Goal: Task Accomplishment & Management: Use online tool/utility

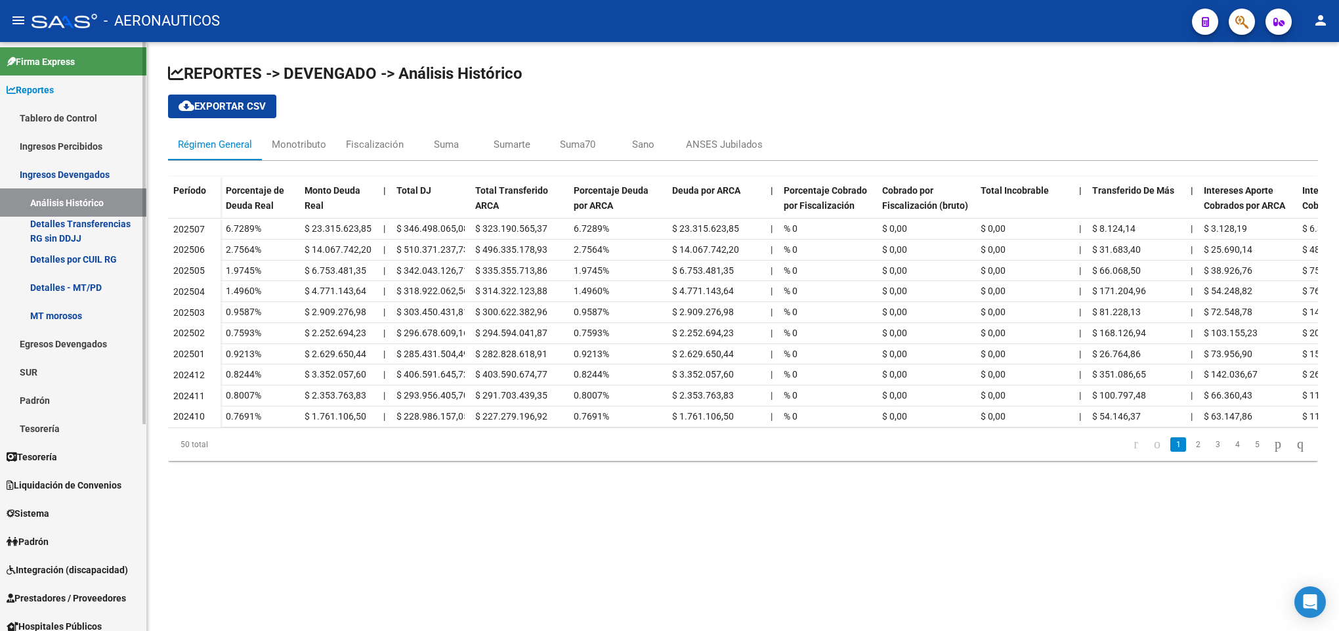
click at [62, 144] on link "Ingresos Percibidos" at bounding box center [73, 146] width 146 height 28
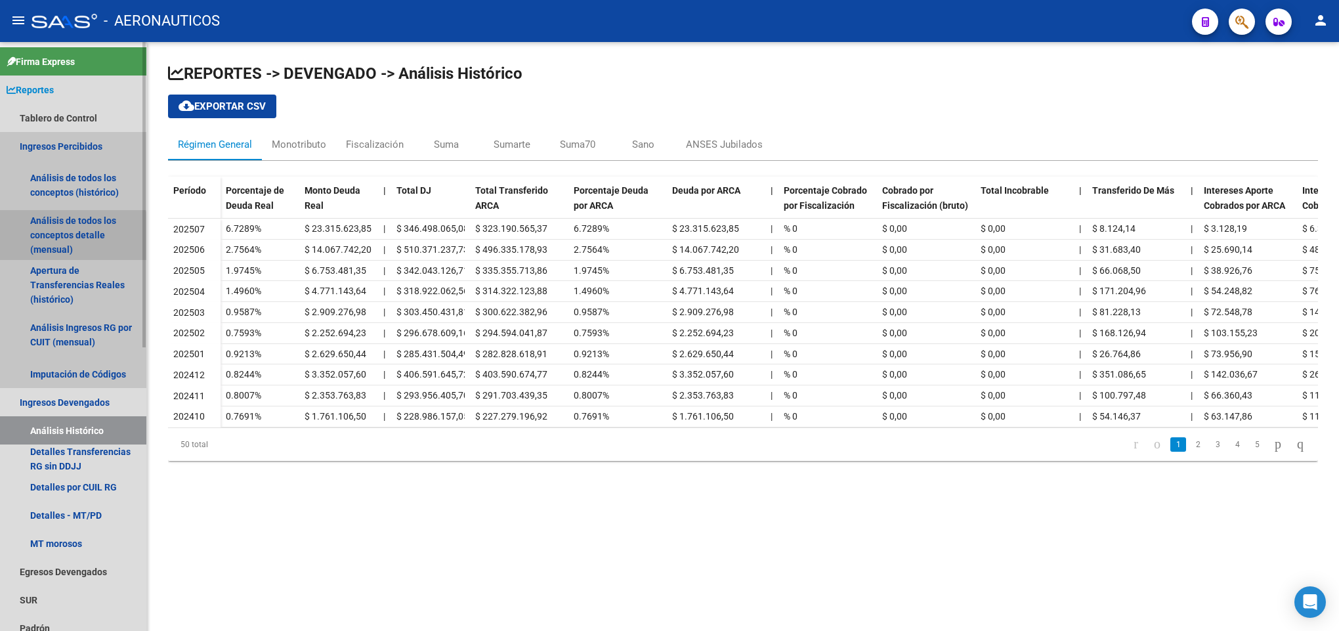
click at [54, 239] on link "Análisis de todos los conceptos detalle (mensual)" at bounding box center [73, 235] width 146 height 50
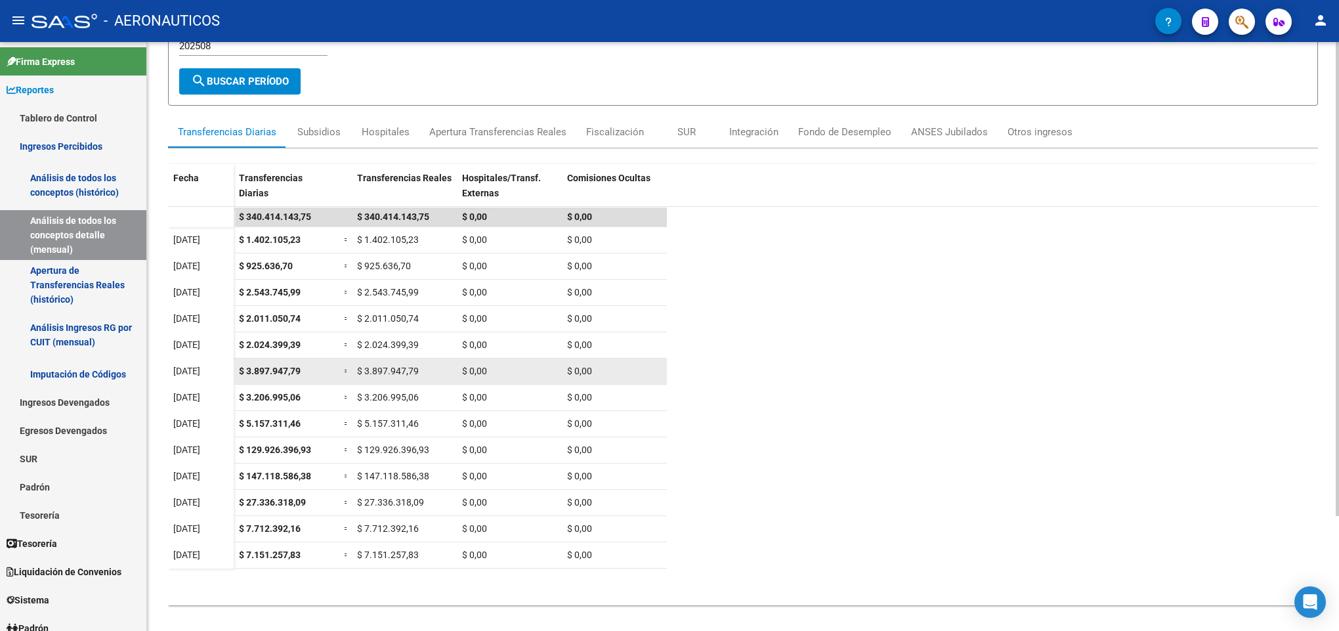
scroll to position [142, 0]
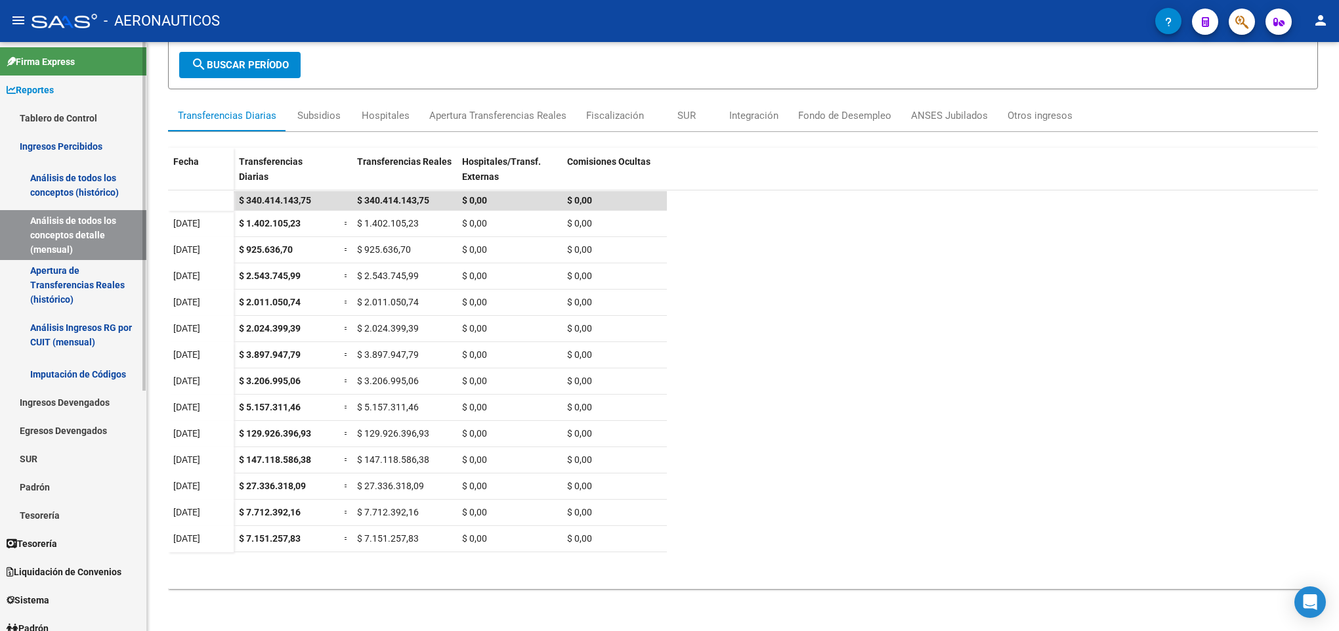
click at [35, 568] on span "Liquidación de Convenios" at bounding box center [64, 571] width 115 height 14
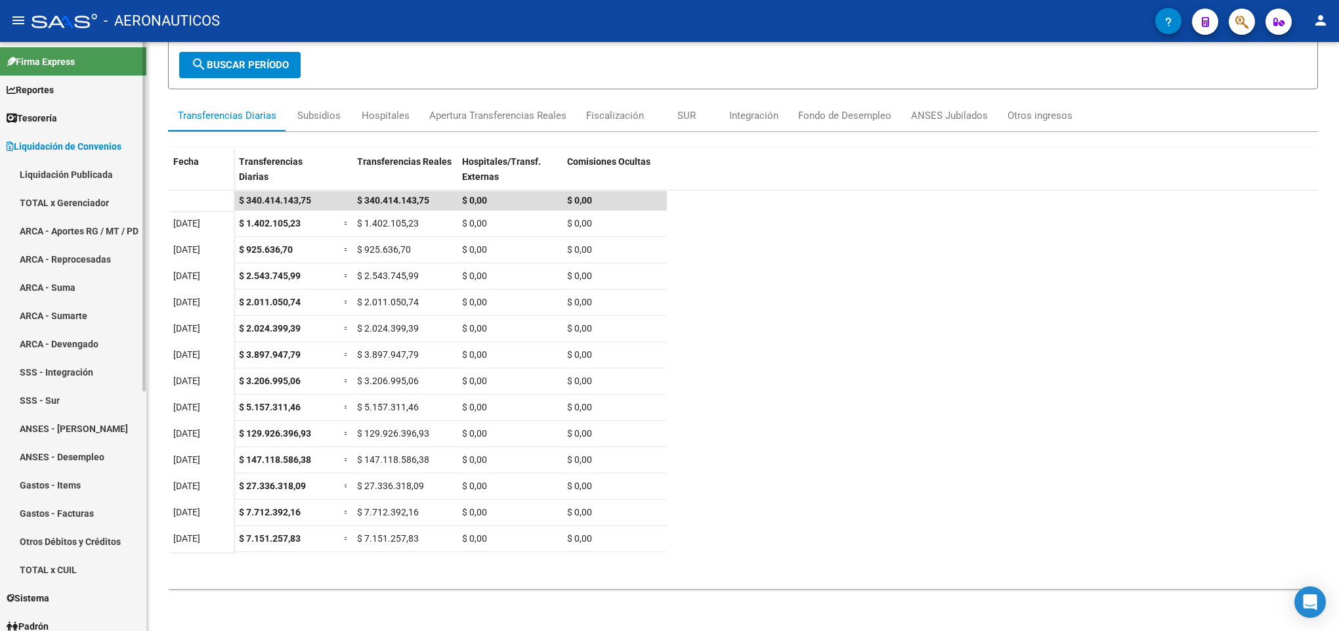
click at [96, 199] on link "TOTAL x Gerenciador" at bounding box center [73, 202] width 146 height 28
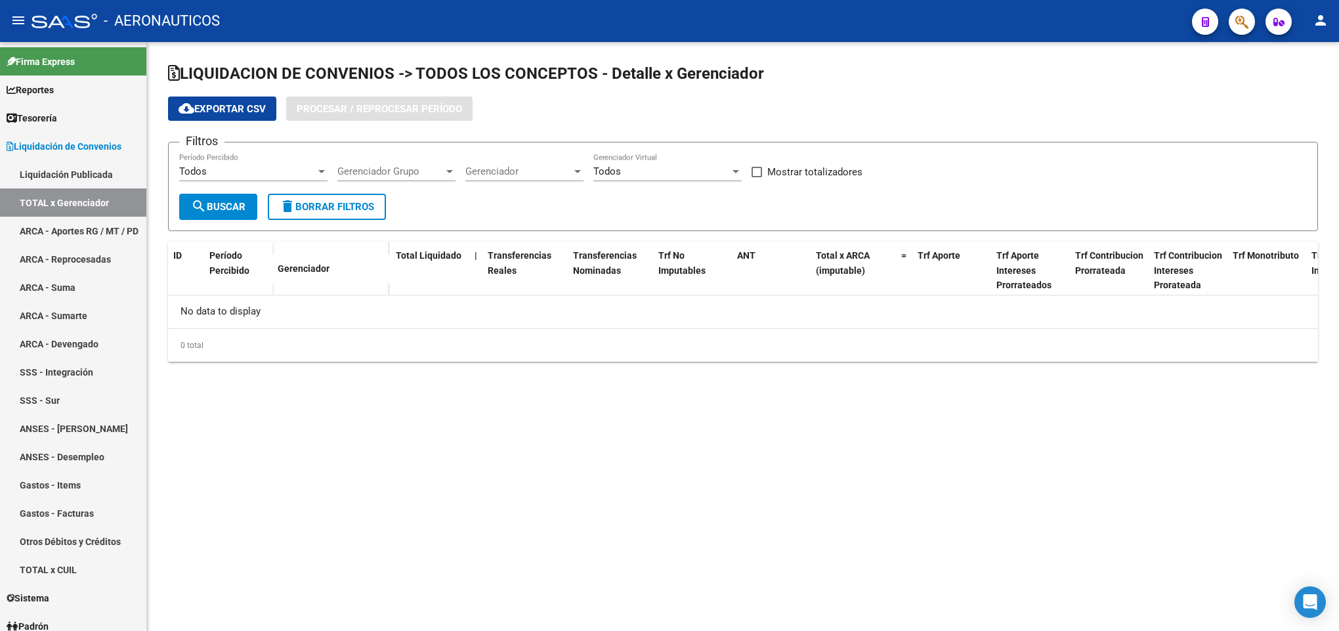
checkbox input "true"
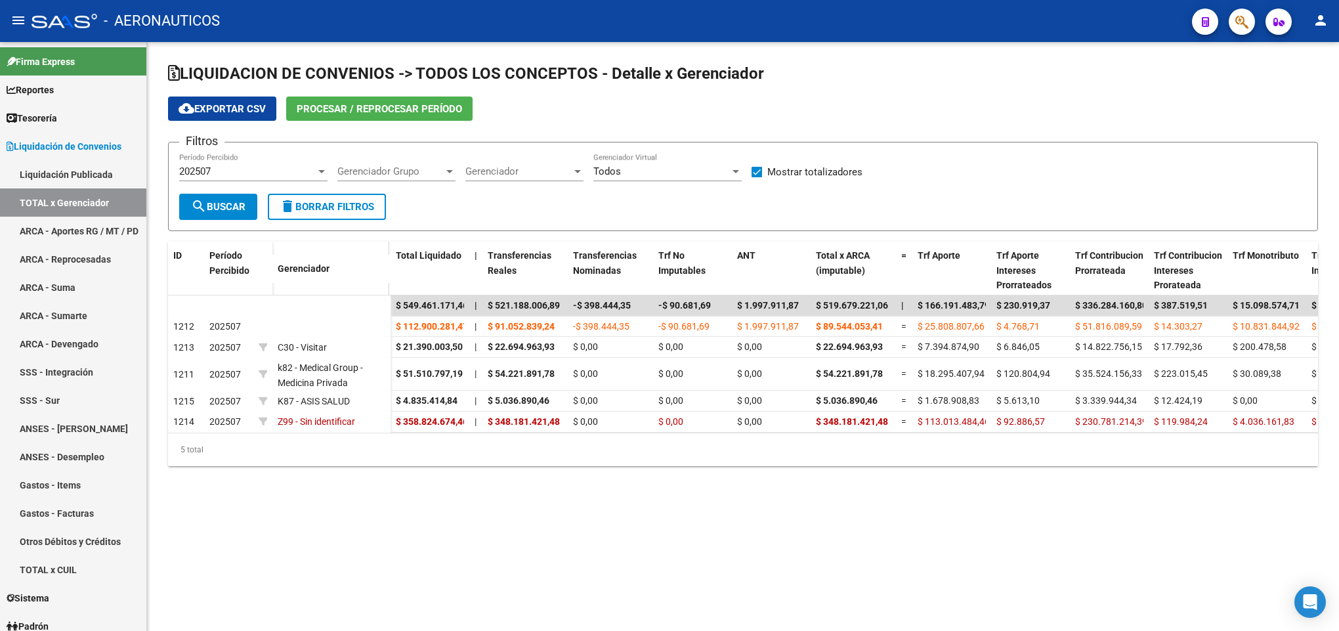
click at [339, 108] on span "Procesar / Reprocesar período" at bounding box center [379, 109] width 165 height 12
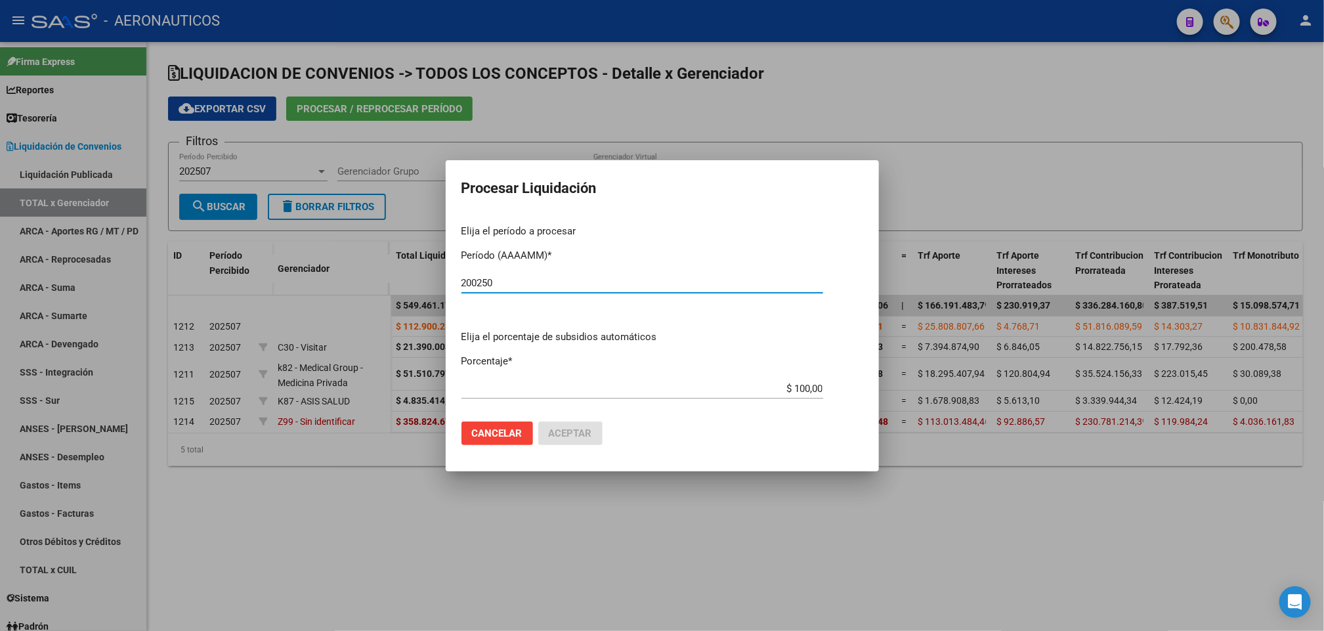
drag, startPoint x: 556, startPoint y: 286, endPoint x: 341, endPoint y: 290, distance: 215.3
click at [341, 290] on div "Procesar Liquidación Elija el período a procesar Período (AAAAMM) * 200250 Ej: …" at bounding box center [662, 315] width 1324 height 631
type input "202508"
click at [567, 429] on span "Aceptar" at bounding box center [570, 433] width 43 height 12
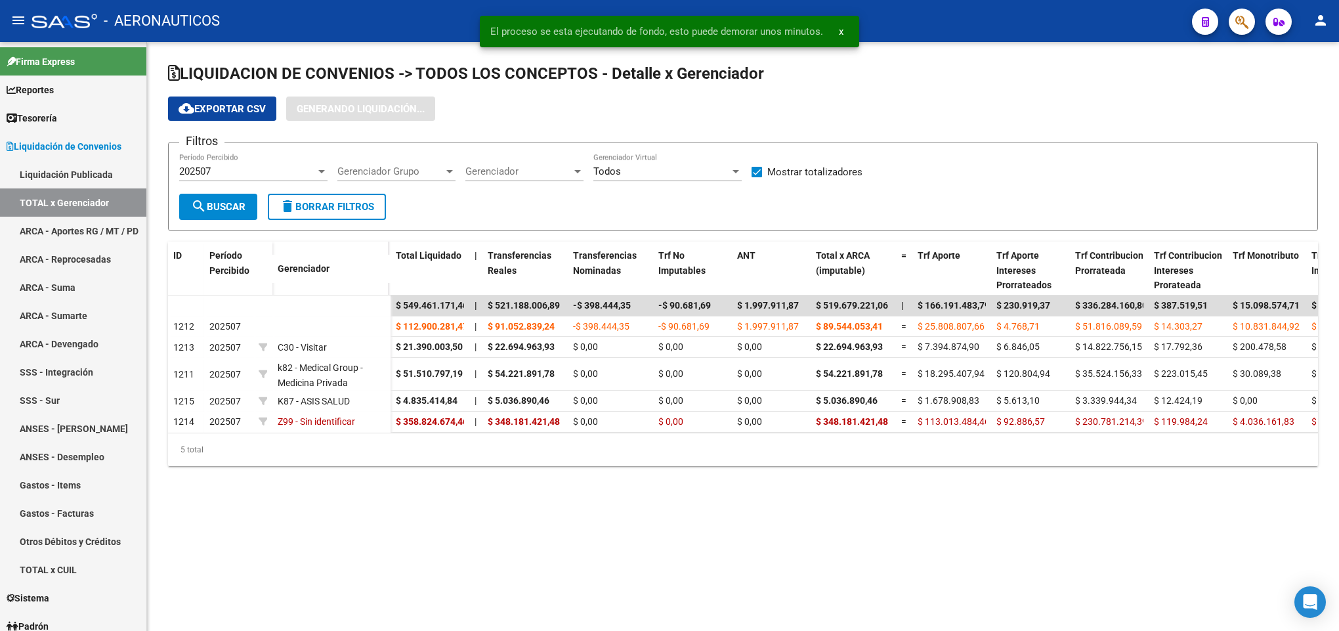
click at [266, 168] on div "202507" at bounding box center [247, 171] width 137 height 12
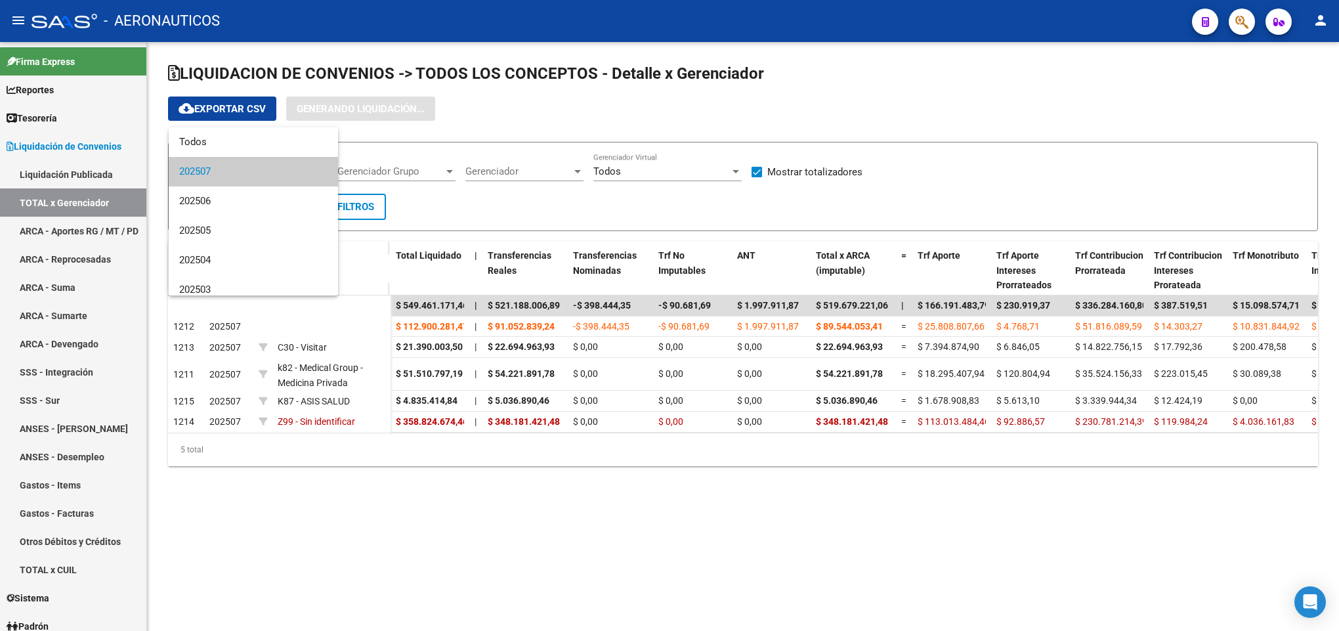
click at [995, 162] on div at bounding box center [669, 315] width 1339 height 631
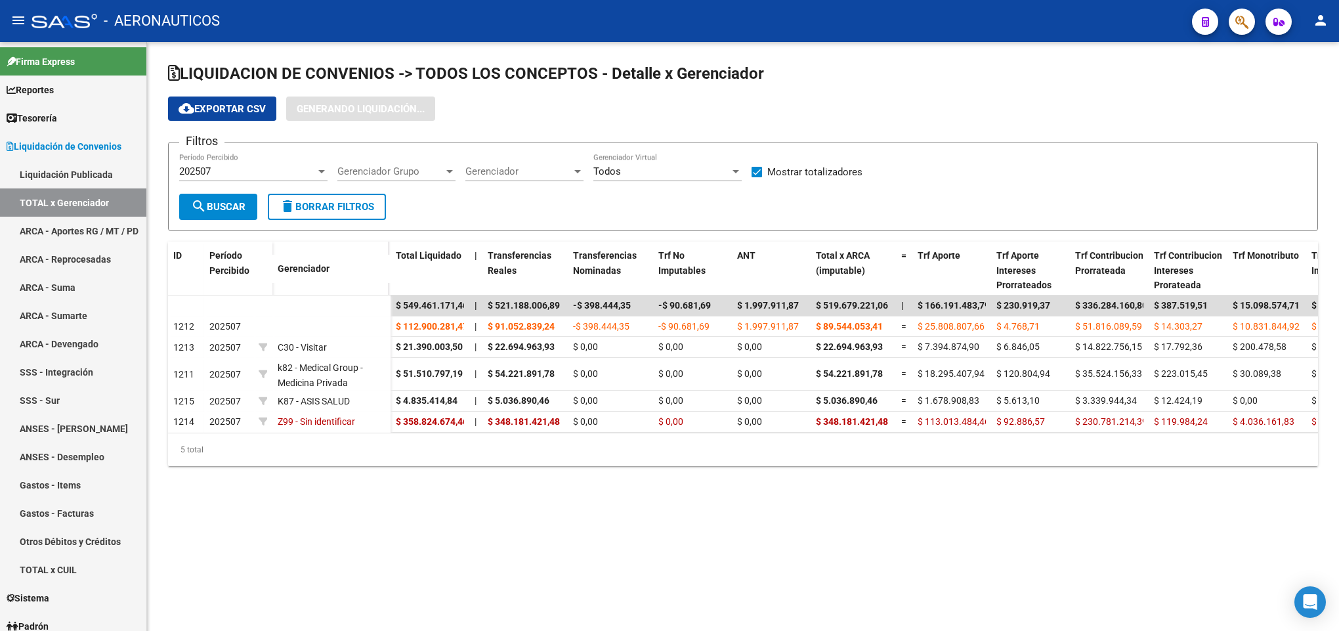
click at [314, 167] on div "202507" at bounding box center [247, 171] width 137 height 12
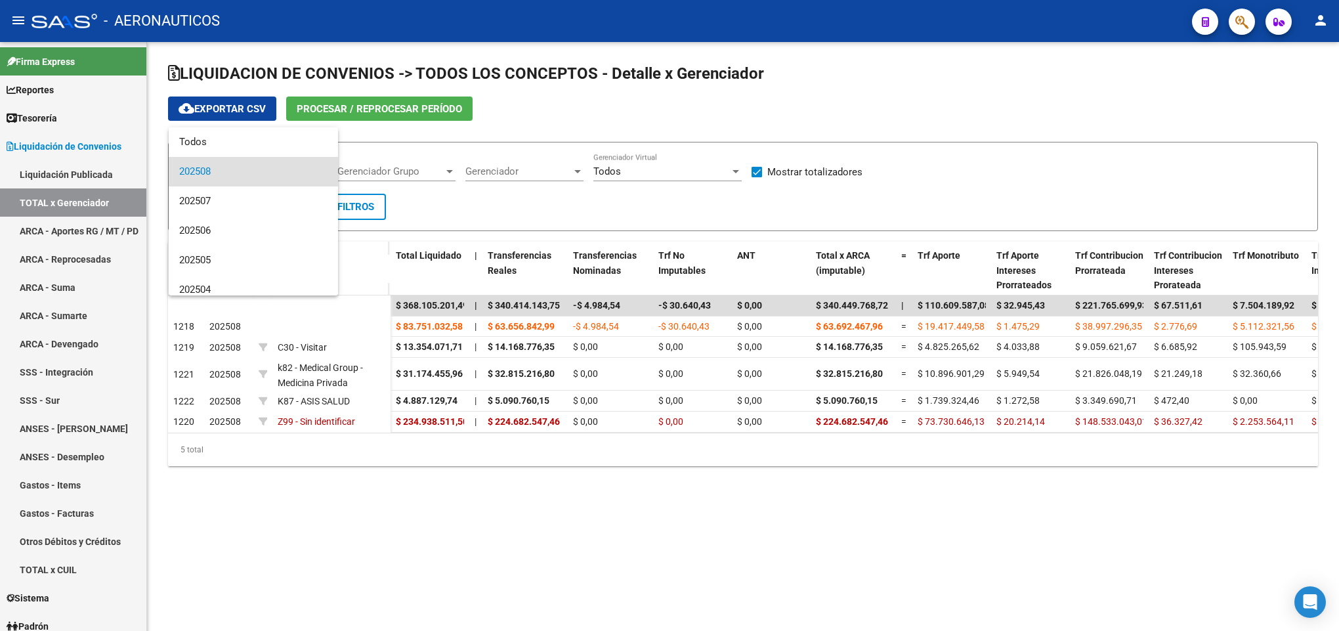
click at [264, 169] on span "202508" at bounding box center [253, 172] width 148 height 30
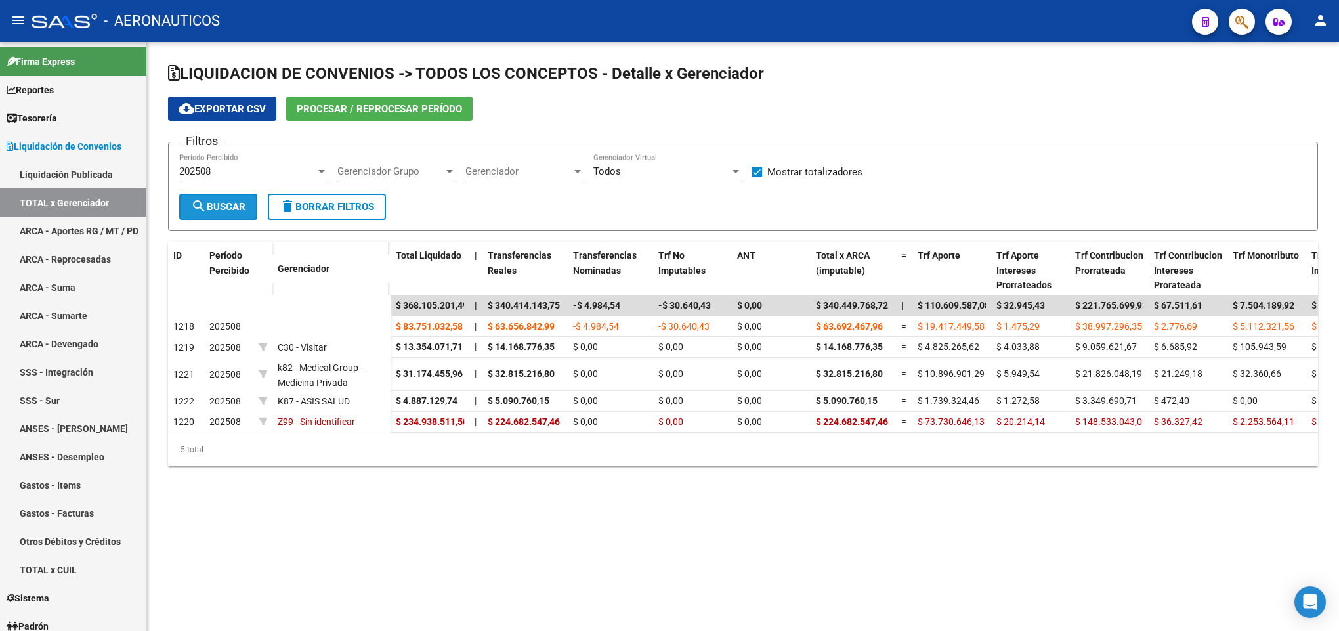
click at [213, 205] on span "search Buscar" at bounding box center [218, 207] width 54 height 12
click at [489, 490] on div "LIQUIDACION DE CONVENIOS -> TODOS LOS CONCEPTOS - Detalle x Gerenciador cloud_d…" at bounding box center [743, 275] width 1192 height 466
click at [268, 172] on div "202508" at bounding box center [247, 171] width 137 height 12
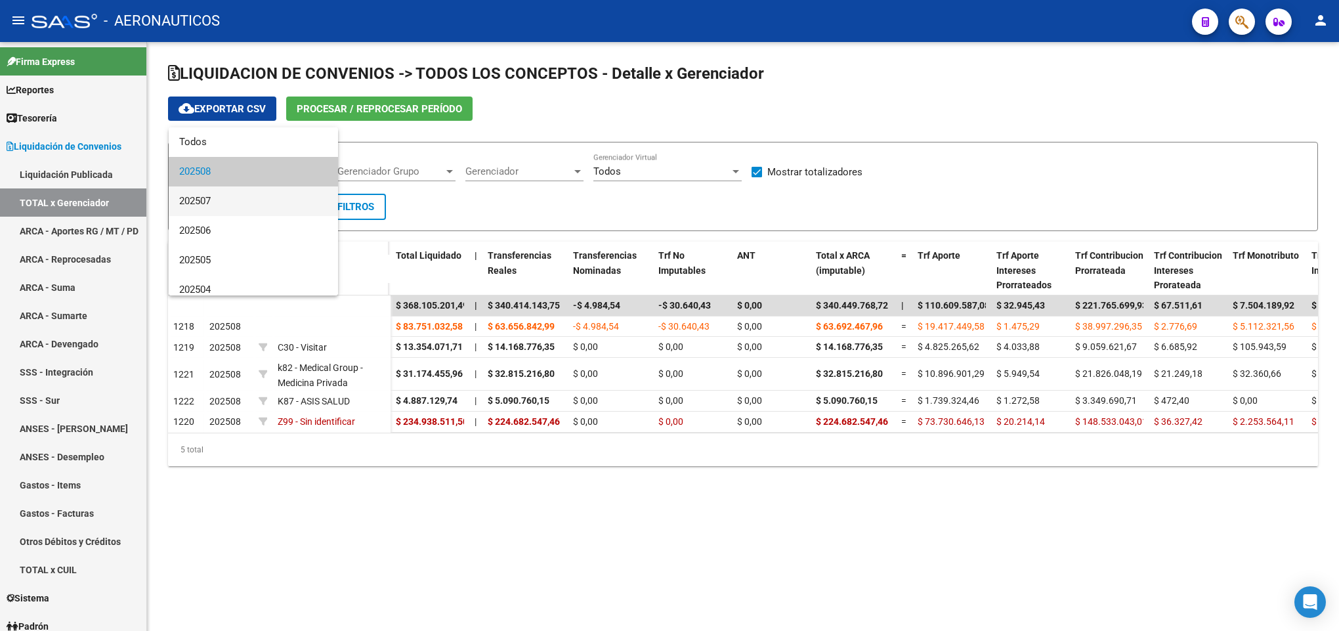
click at [240, 199] on span "202507" at bounding box center [253, 201] width 148 height 30
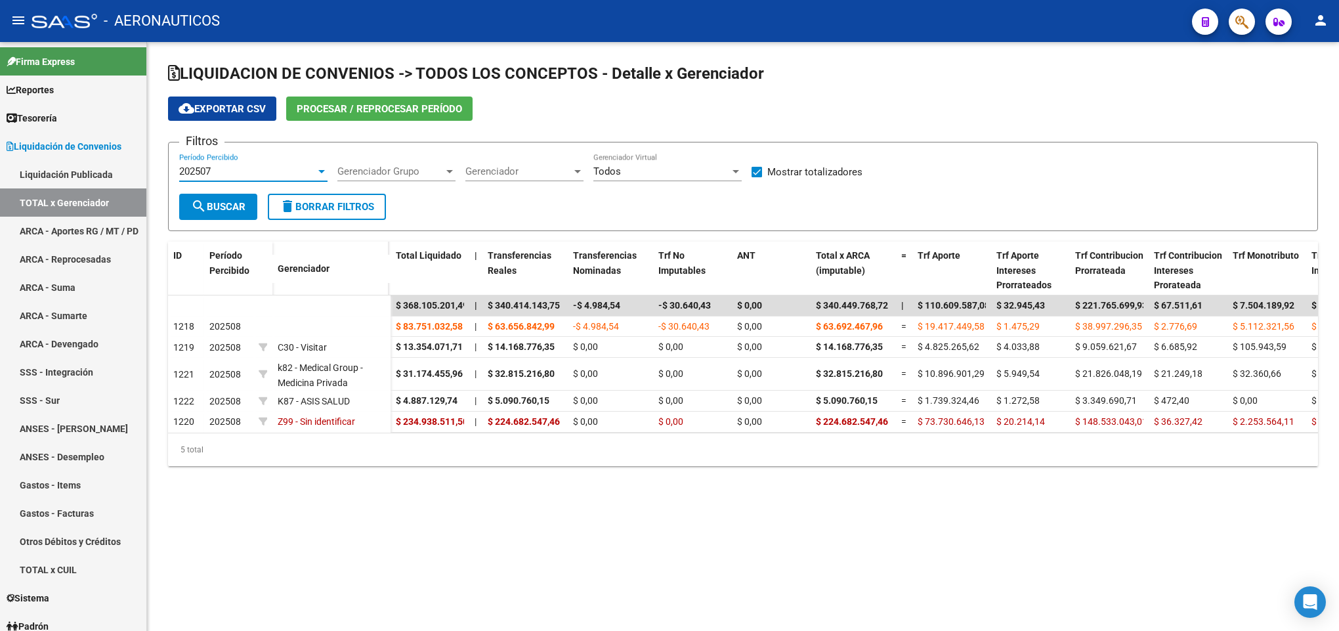
click at [222, 207] on span "search Buscar" at bounding box center [218, 207] width 54 height 12
click at [223, 160] on div "202507 Período Percibido" at bounding box center [253, 167] width 148 height 28
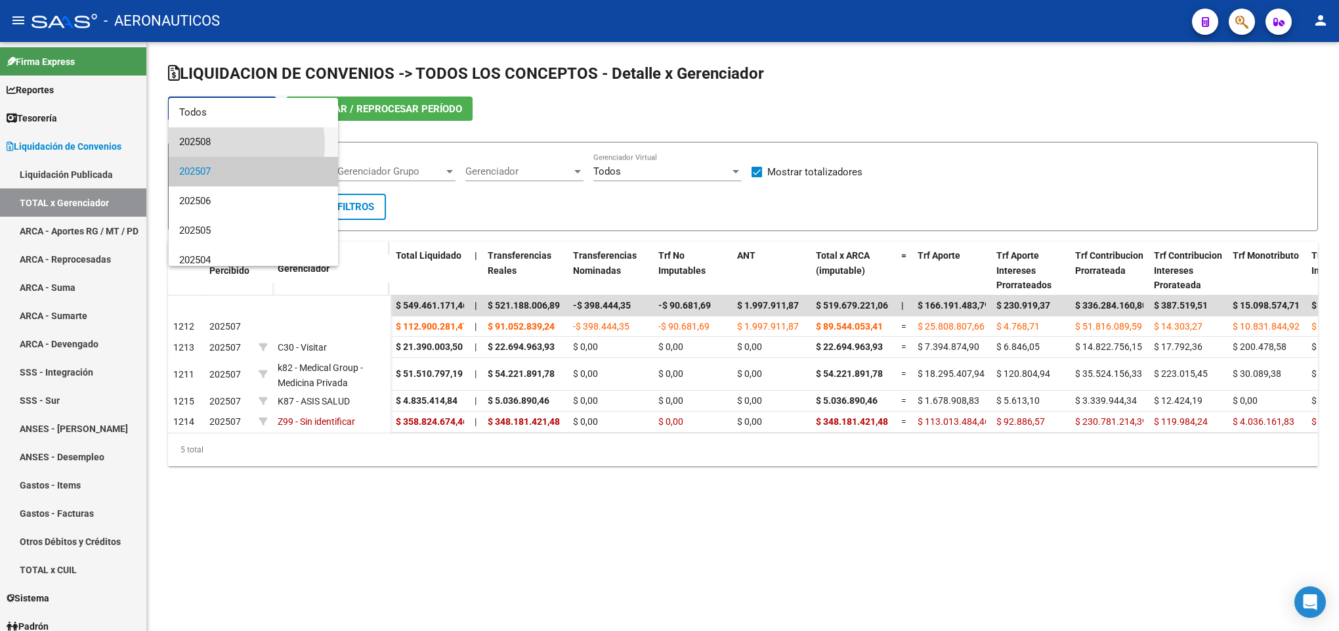
click at [219, 144] on span "202508" at bounding box center [253, 142] width 148 height 30
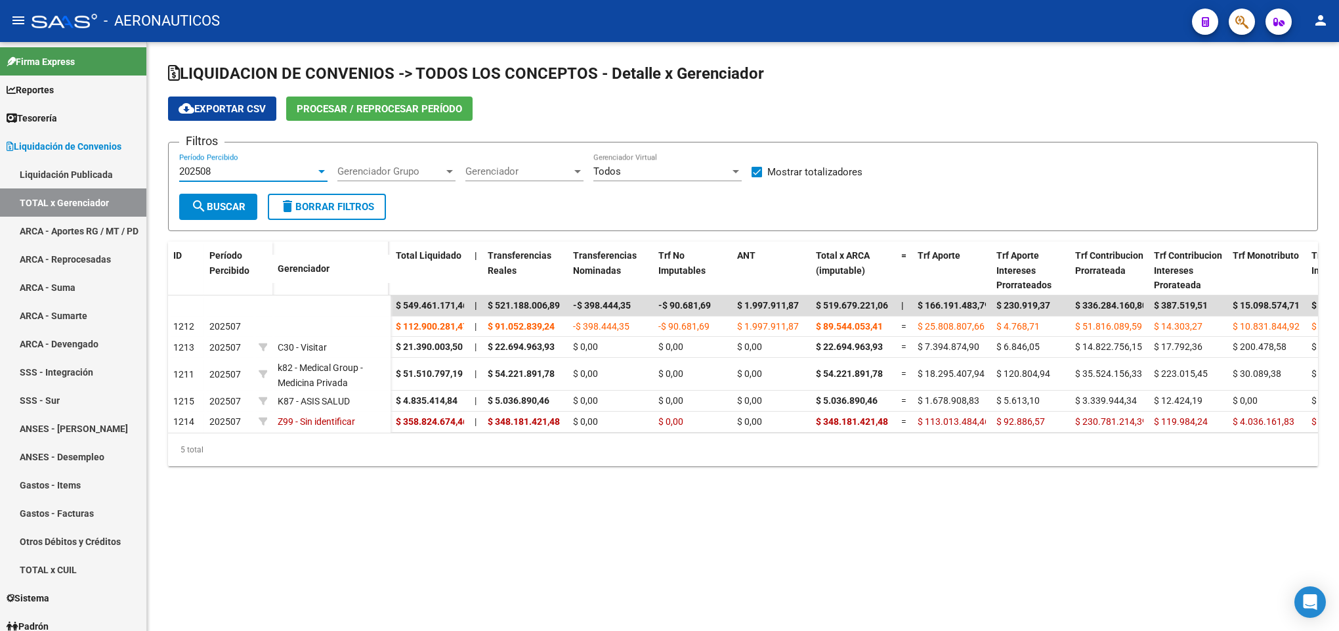
click at [191, 209] on mat-icon "search" at bounding box center [199, 206] width 16 height 16
click at [234, 182] on div "202508 Período Percibido" at bounding box center [253, 173] width 148 height 41
click at [235, 177] on div "202508" at bounding box center [247, 171] width 137 height 12
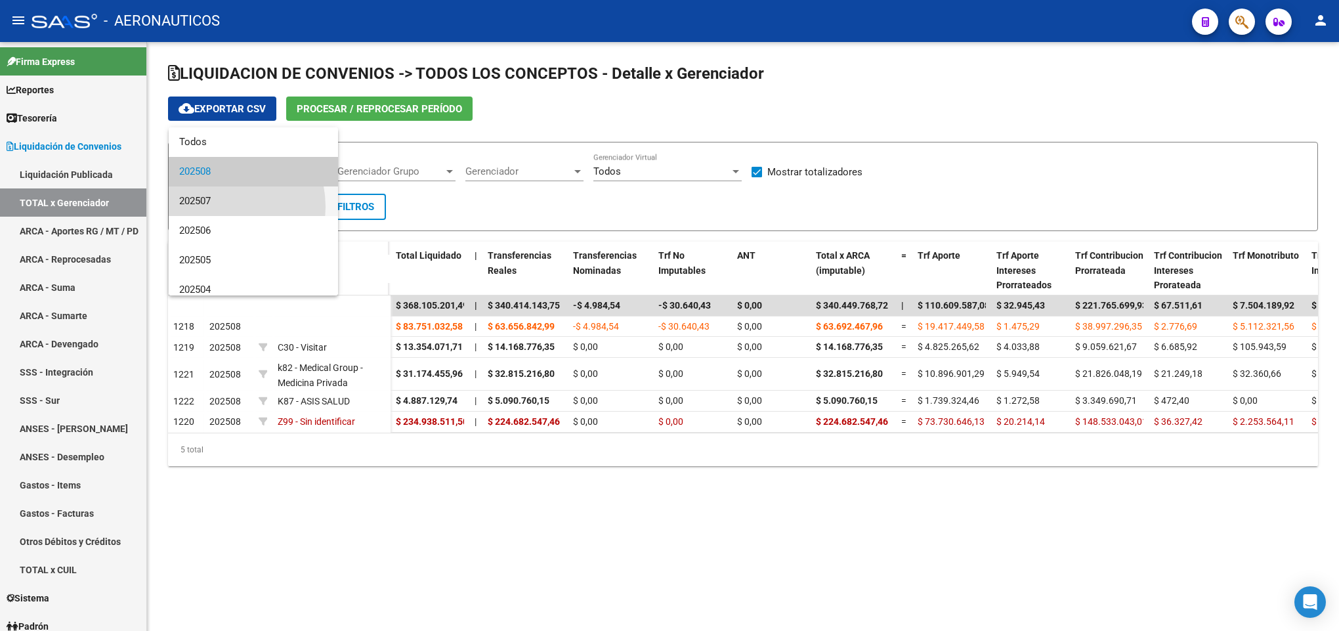
click at [215, 207] on span "202507" at bounding box center [253, 201] width 148 height 30
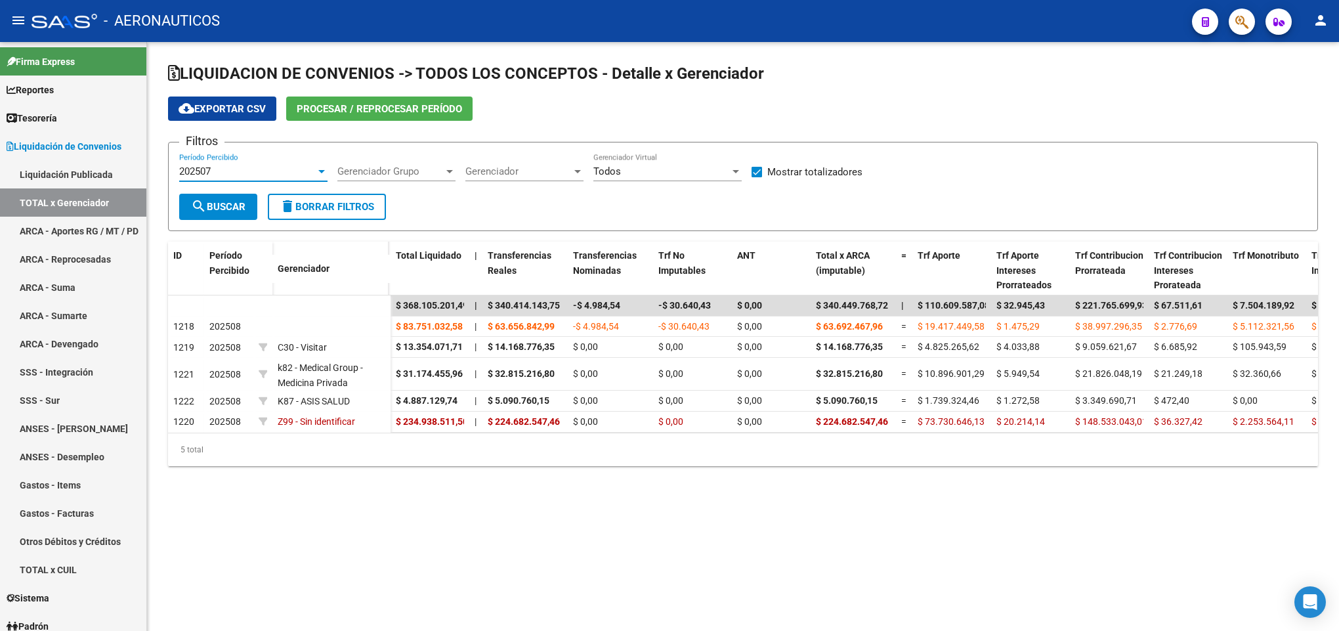
click at [213, 207] on span "search Buscar" at bounding box center [218, 207] width 54 height 12
